Goal: Find specific page/section: Find specific page/section

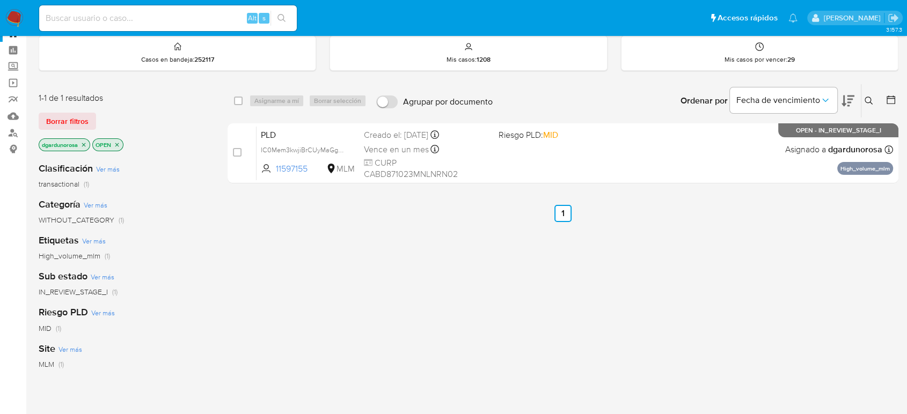
scroll to position [60, 0]
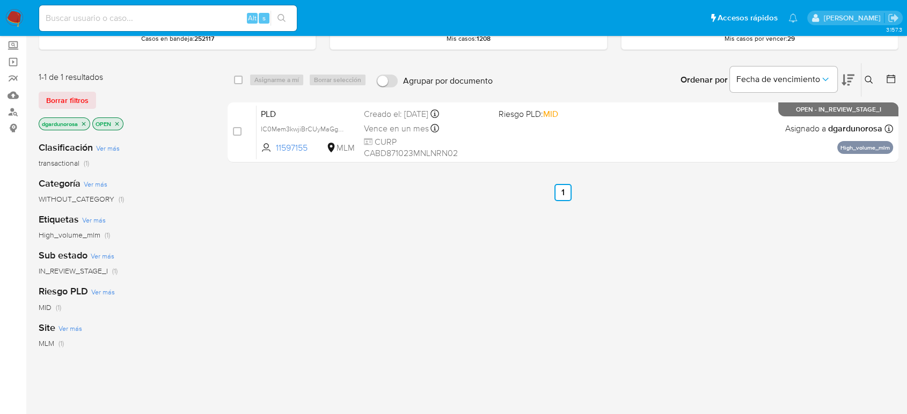
click at [87, 100] on span "Borrar filtros" at bounding box center [67, 100] width 42 height 15
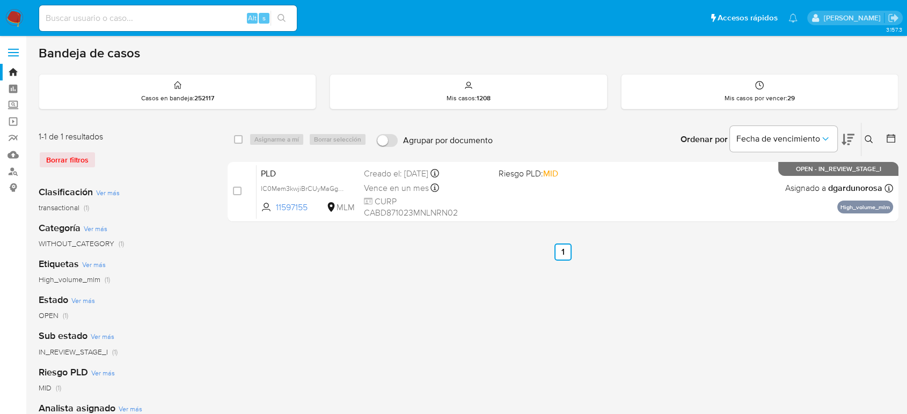
click at [11, 21] on img at bounding box center [14, 18] width 18 height 18
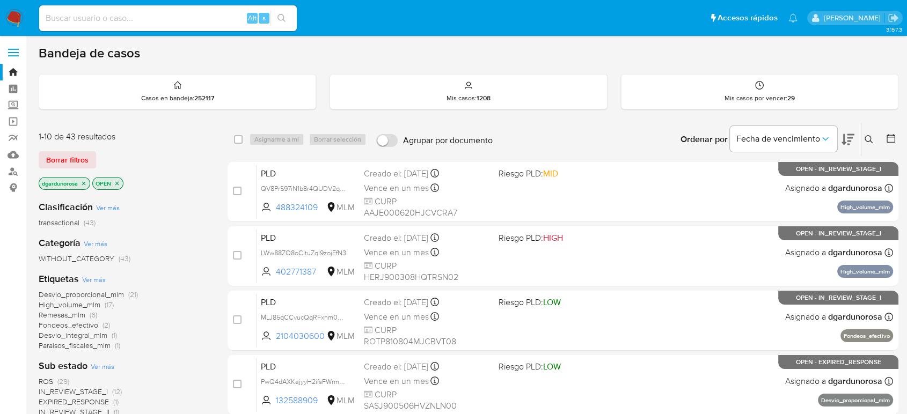
click at [82, 180] on icon "close-filter" at bounding box center [84, 183] width 6 height 6
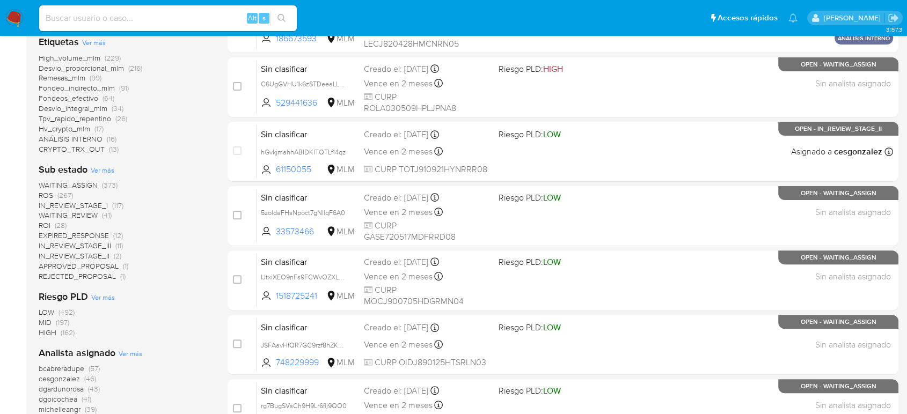
scroll to position [358, 0]
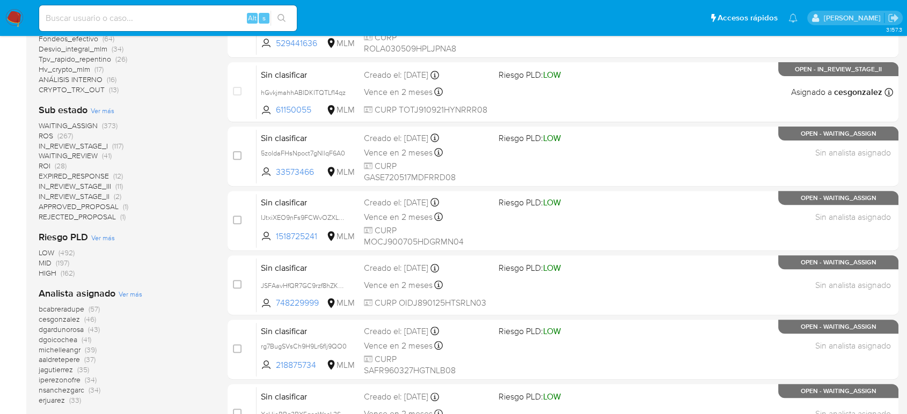
click at [45, 137] on span "ROS" at bounding box center [46, 135] width 14 height 11
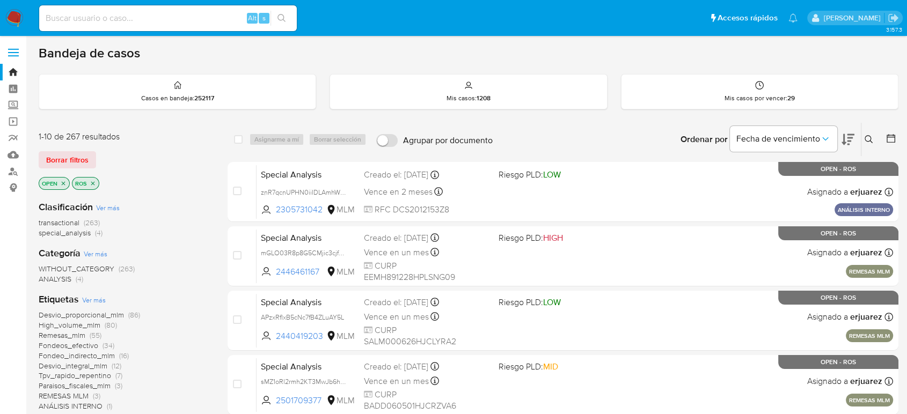
scroll to position [60, 0]
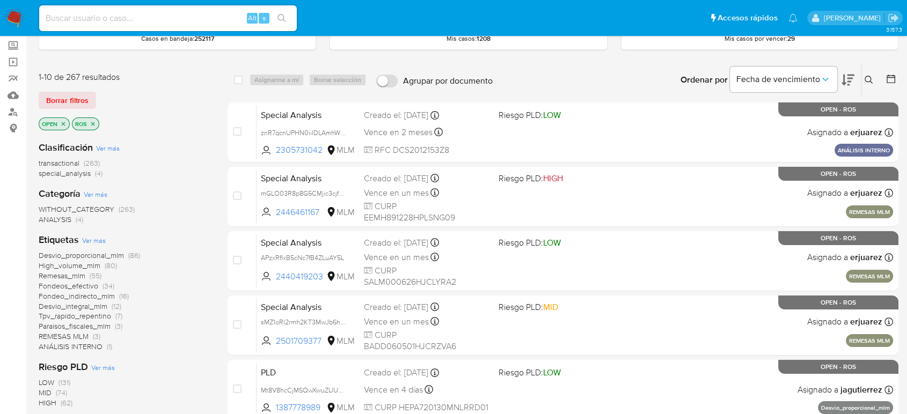
click at [92, 124] on icon "close-filter" at bounding box center [93, 124] width 6 height 6
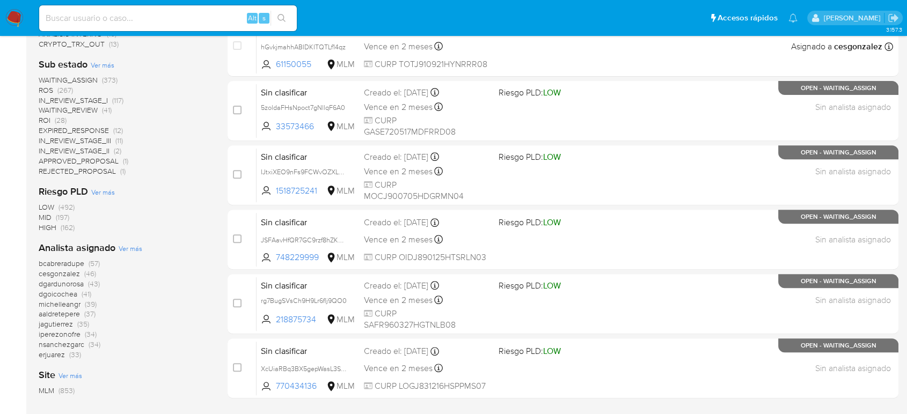
scroll to position [382, 0]
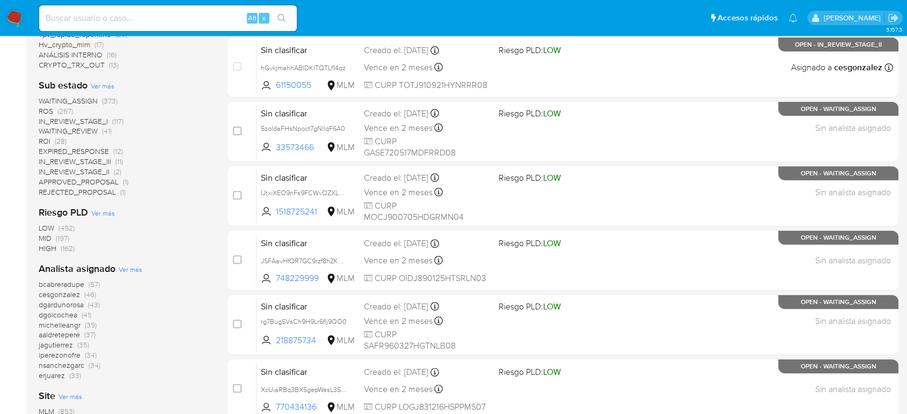
click at [50, 137] on span "ROI (28)" at bounding box center [53, 141] width 28 height 10
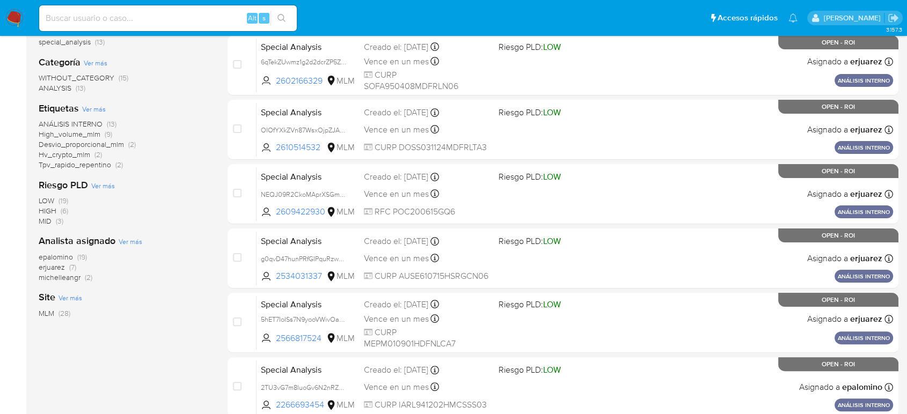
scroll to position [193, 0]
